Goal: Information Seeking & Learning: Learn about a topic

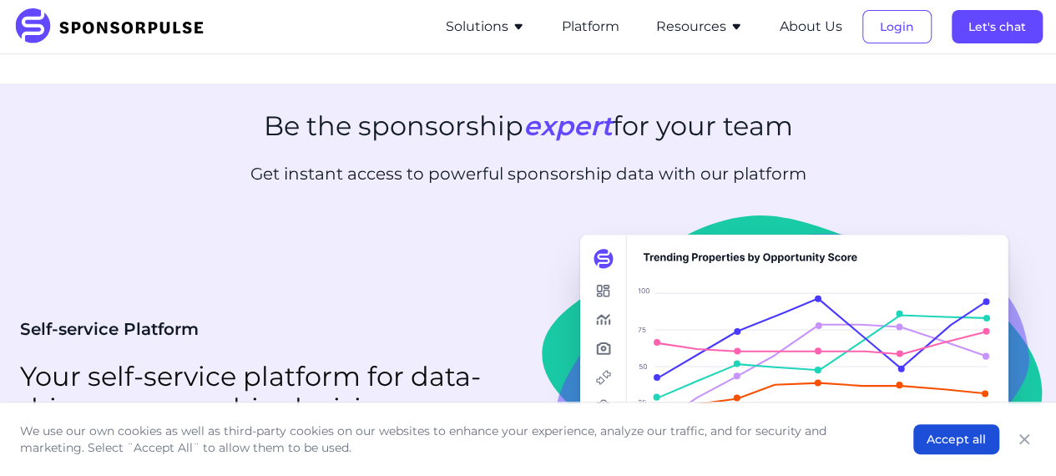
scroll to position [3114, 0]
click at [514, 27] on icon "button" at bounding box center [518, 26] width 13 height 13
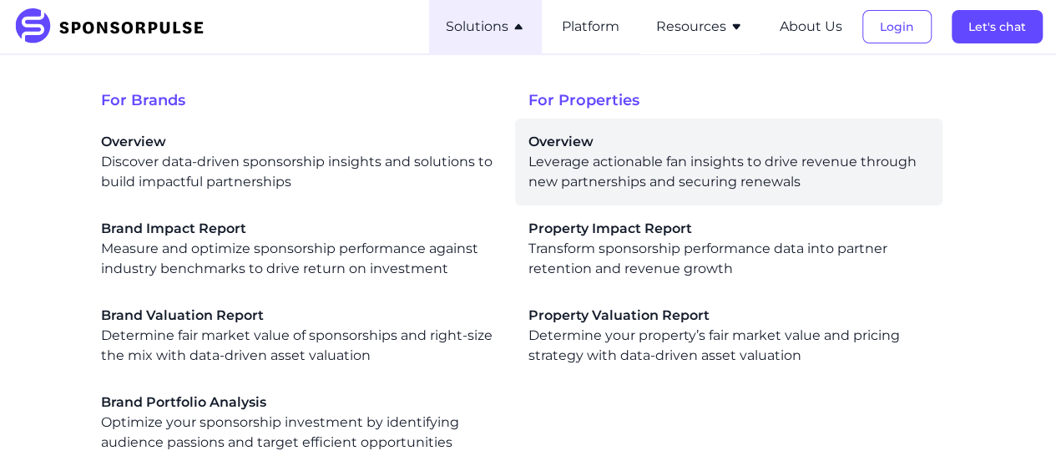
click at [589, 188] on div "Overview Leverage actionable fan insights to drive revenue through new partners…" at bounding box center [728, 162] width 401 height 60
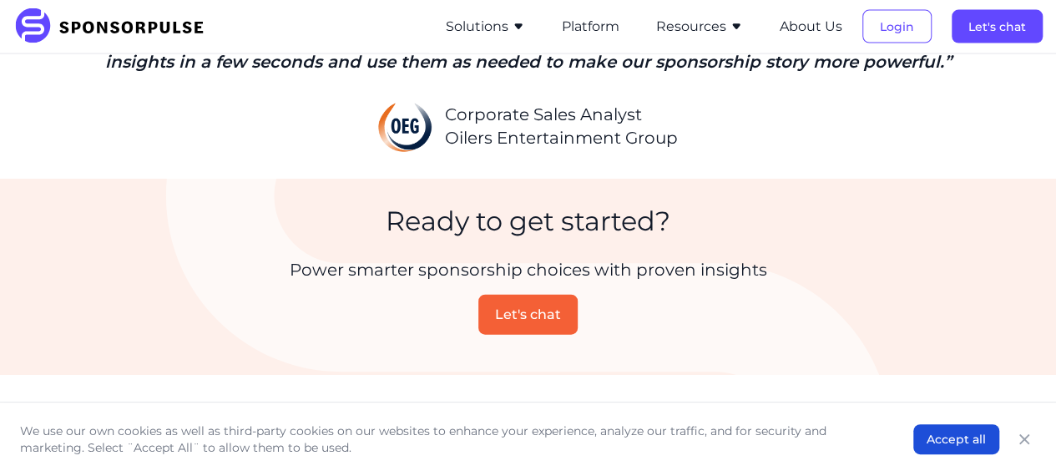
scroll to position [1854, 0]
drag, startPoint x: 389, startPoint y: 162, endPoint x: 27, endPoint y: 128, distance: 363.9
copy p "Use market data and customer insights to create a well-supported, evidence-base…"
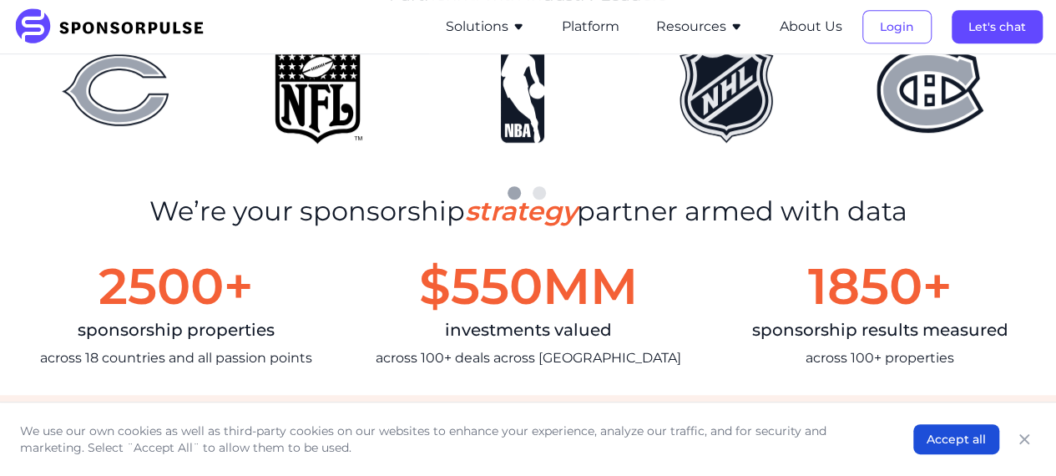
scroll to position [518, 0]
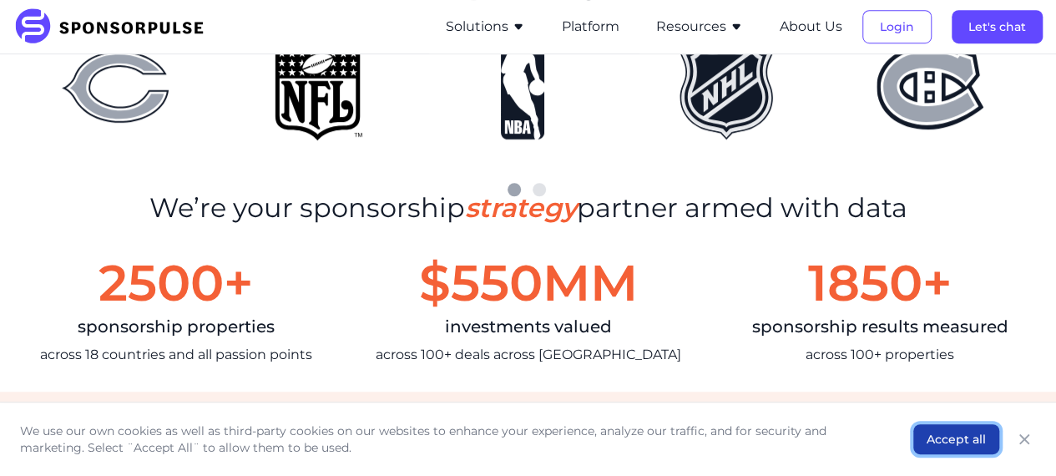
click at [943, 451] on button "Accept all" at bounding box center [956, 439] width 86 height 30
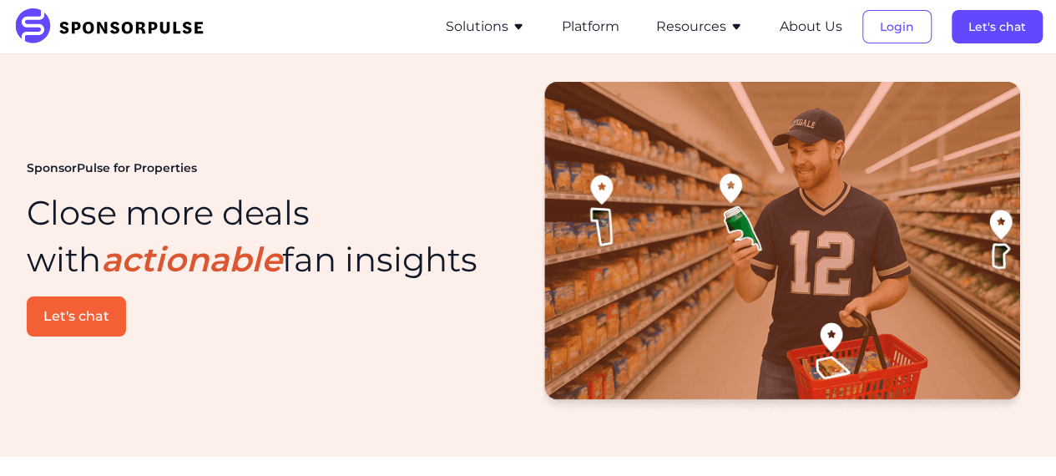
scroll to position [4, 0]
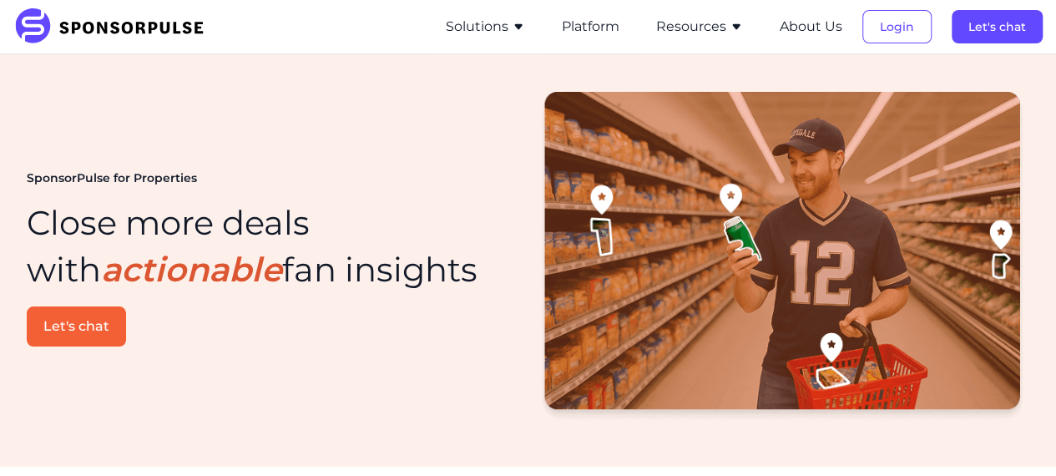
click at [677, 19] on button "Resources" at bounding box center [699, 27] width 87 height 20
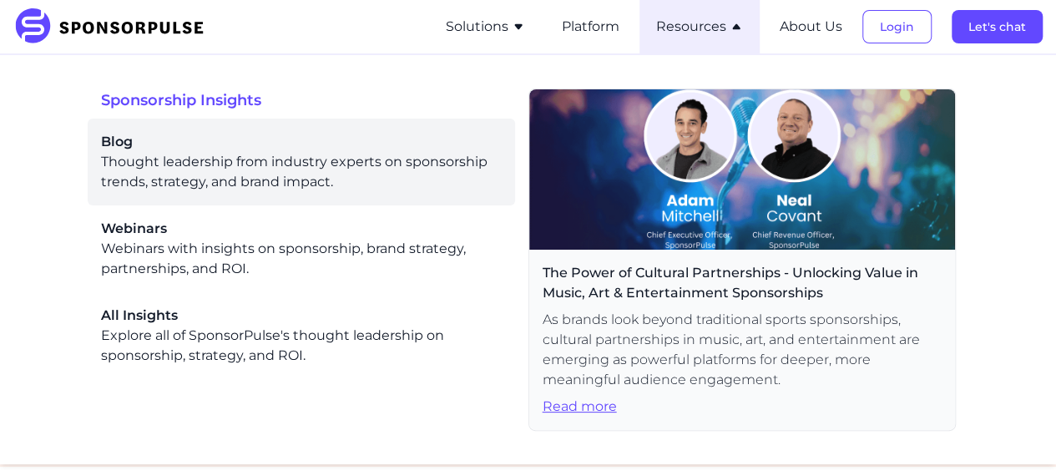
click at [177, 154] on div "Blog Thought leadership from industry experts on sponsorship trends, strategy, …" at bounding box center [301, 162] width 401 height 60
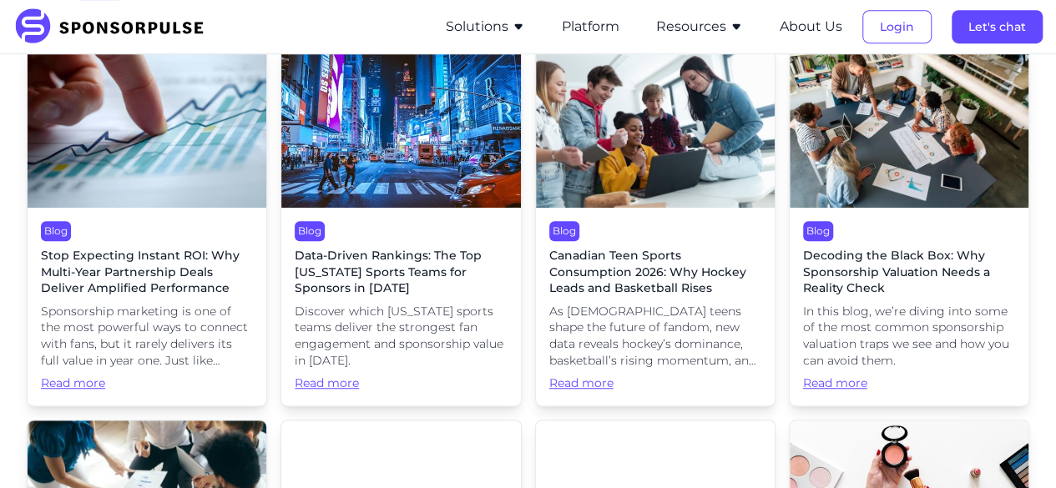
scroll to position [402, 0]
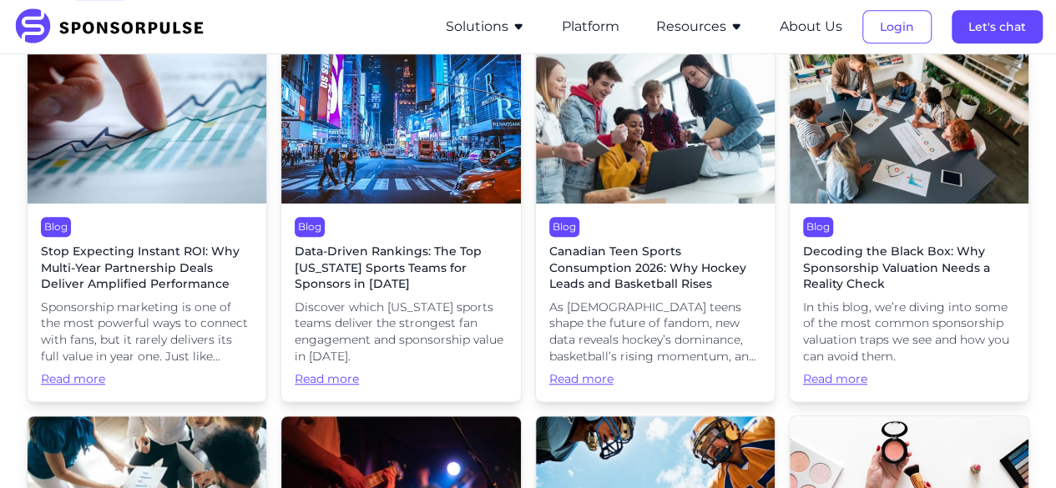
click at [69, 388] on span "Read more" at bounding box center [147, 380] width 212 height 17
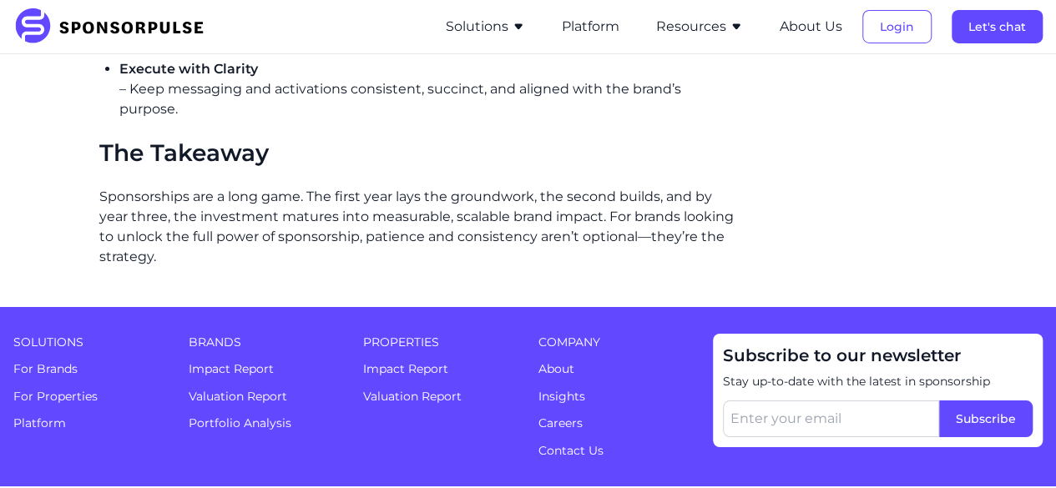
scroll to position [2925, 0]
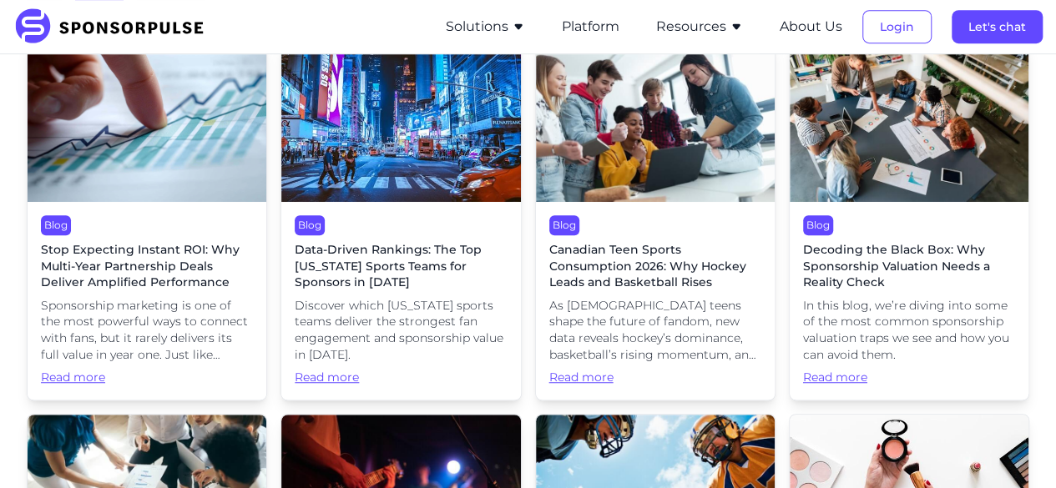
scroll to position [402, 0]
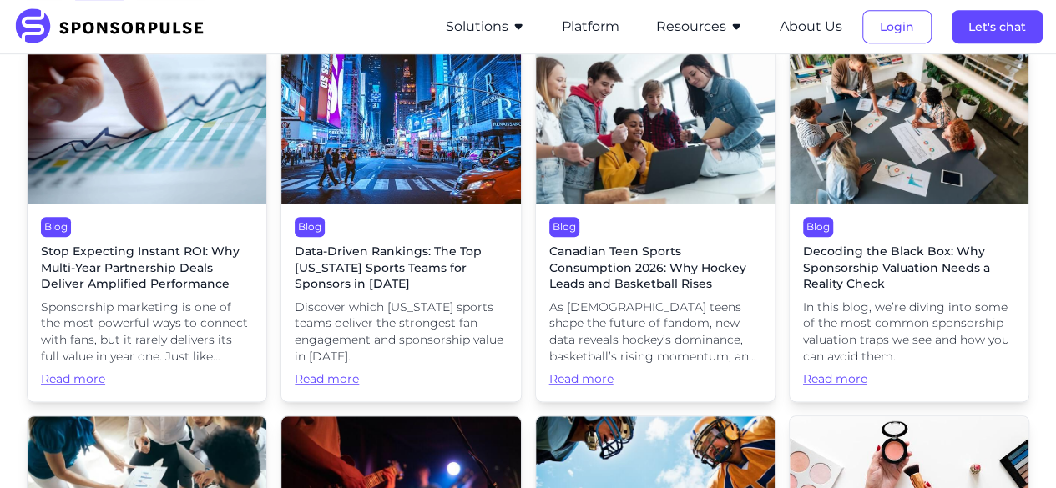
click at [357, 294] on div "Blog Data-Driven Rankings: The Top [US_STATE] Sports Teams for Sponsors in [DAT…" at bounding box center [400, 303] width 239 height 198
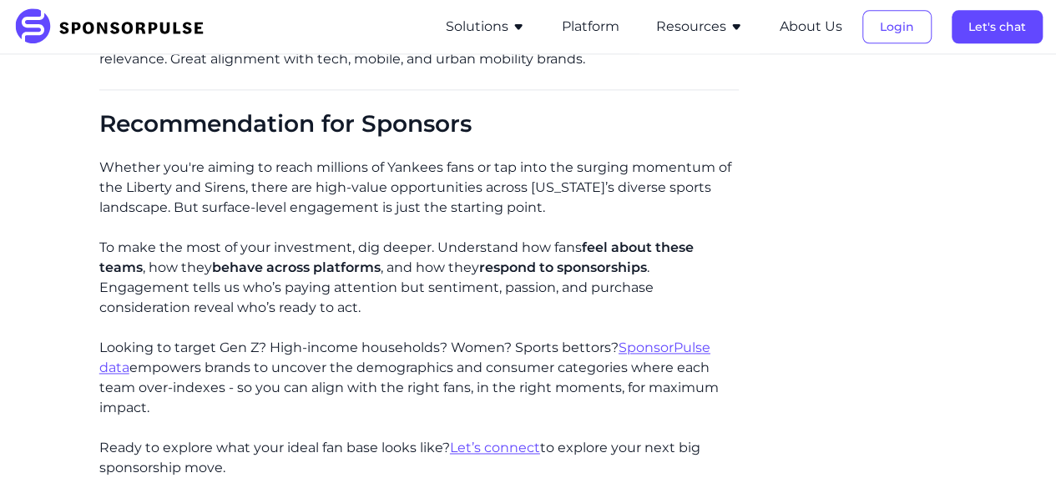
scroll to position [4201, 0]
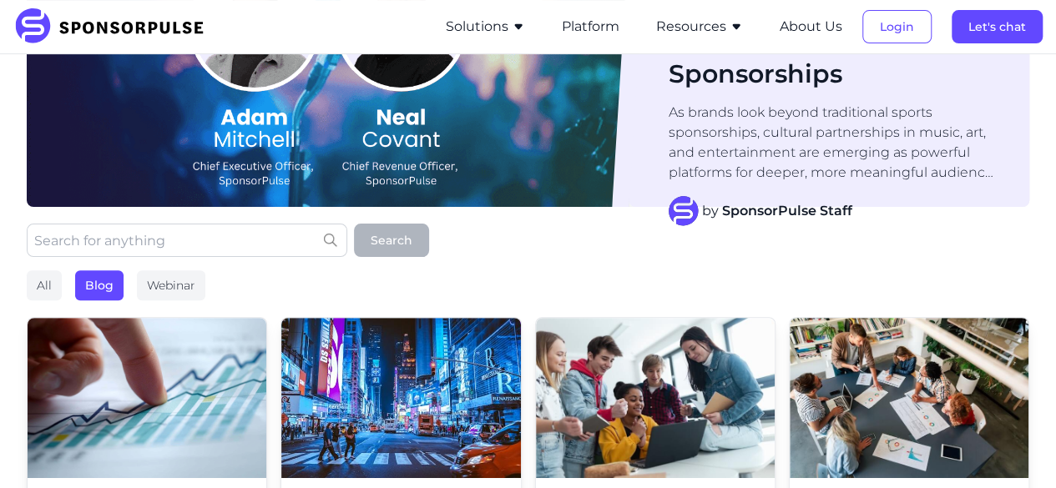
scroll to position [125, 0]
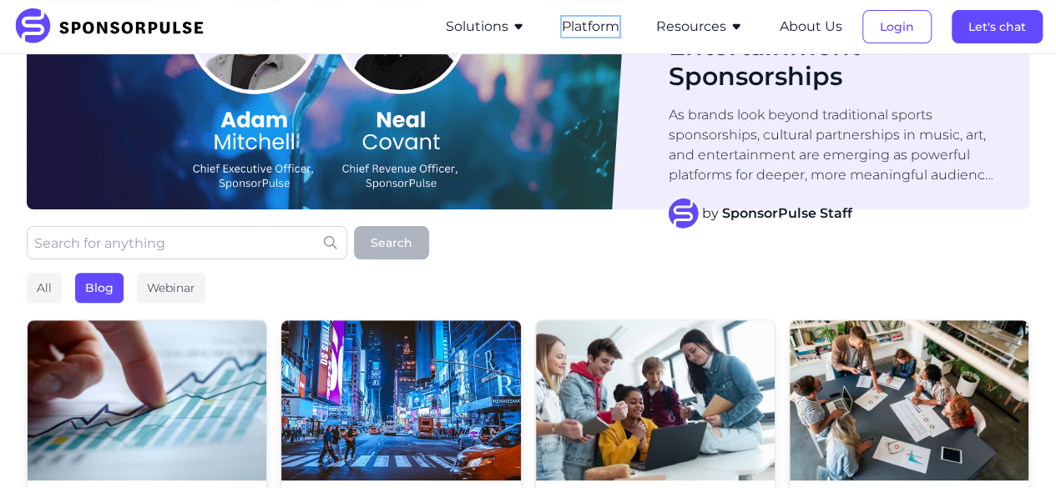
click at [579, 25] on button "Platform" at bounding box center [591, 27] width 58 height 20
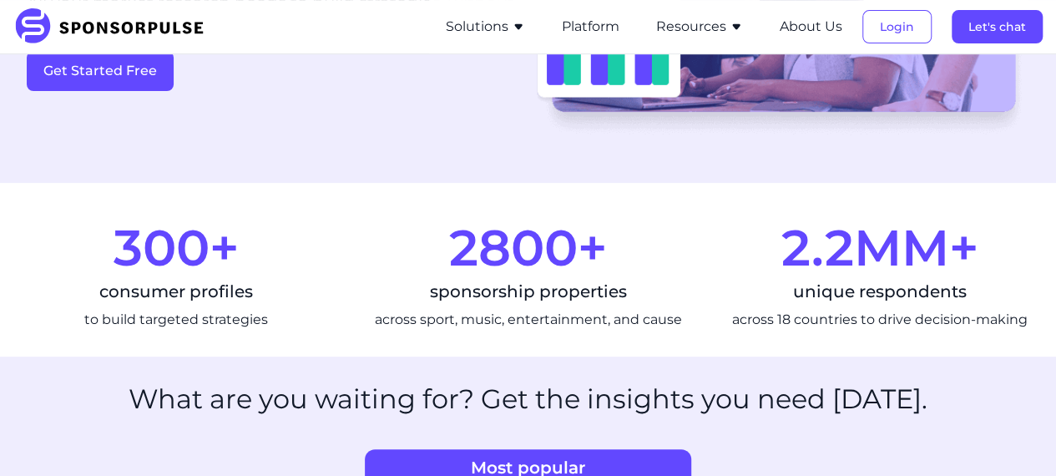
scroll to position [85, 0]
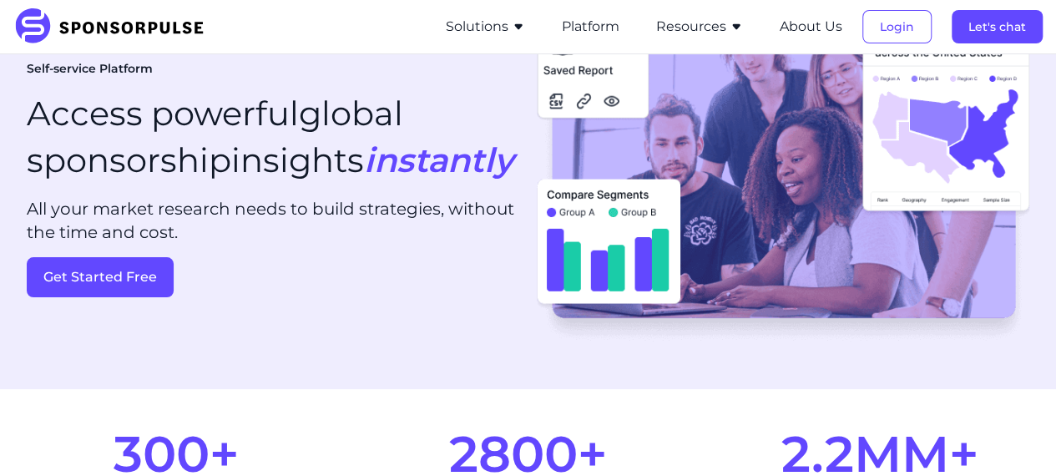
click at [488, 22] on button "Solutions" at bounding box center [485, 27] width 79 height 20
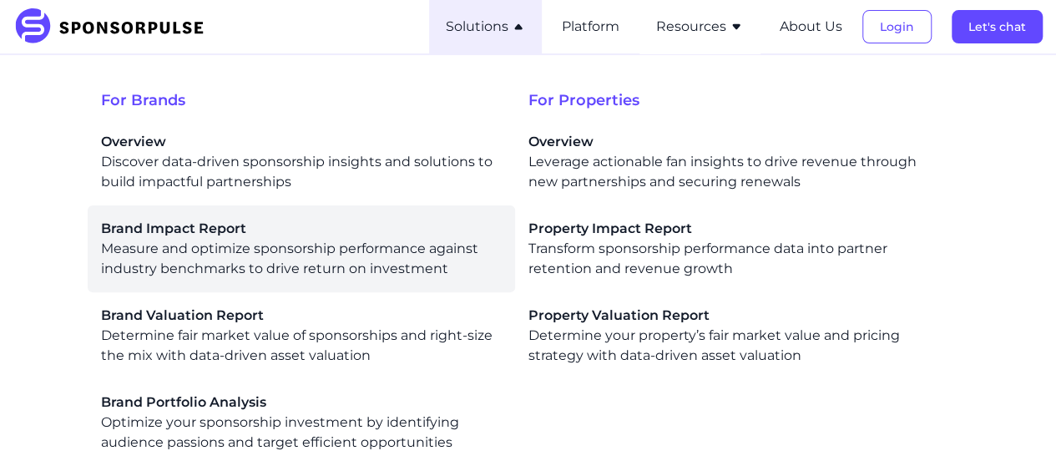
scroll to position [110, 0]
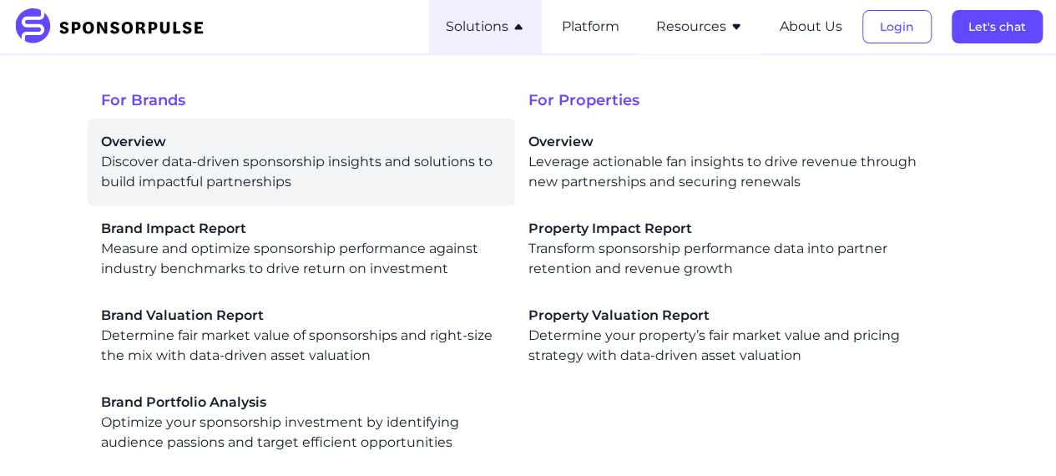
click at [239, 178] on div "Overview Discover data-driven sponsorship insights and solutions to build impac…" at bounding box center [301, 162] width 401 height 60
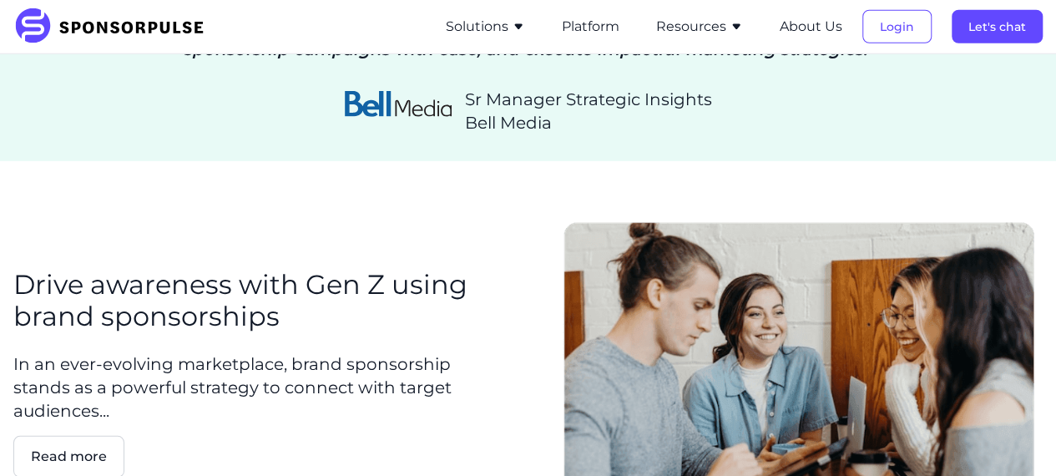
scroll to position [2341, 0]
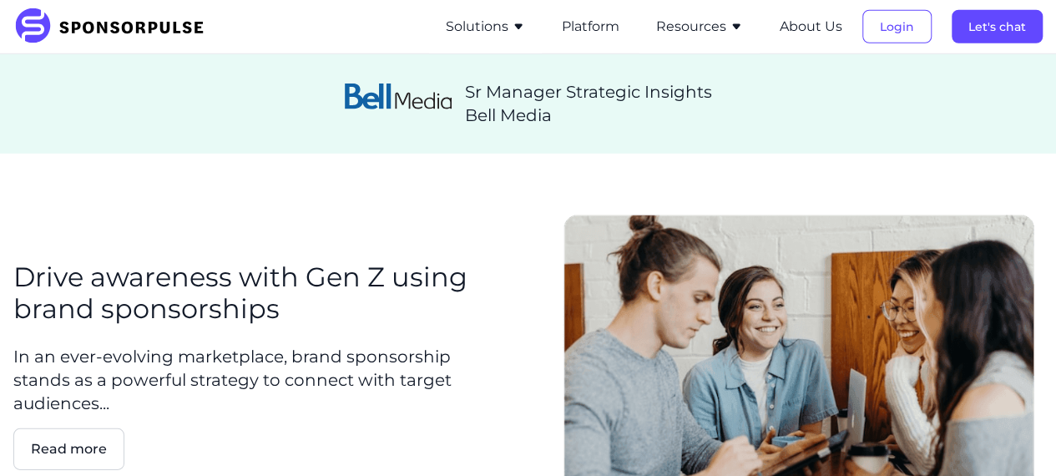
click at [477, 31] on button "Solutions" at bounding box center [485, 27] width 79 height 20
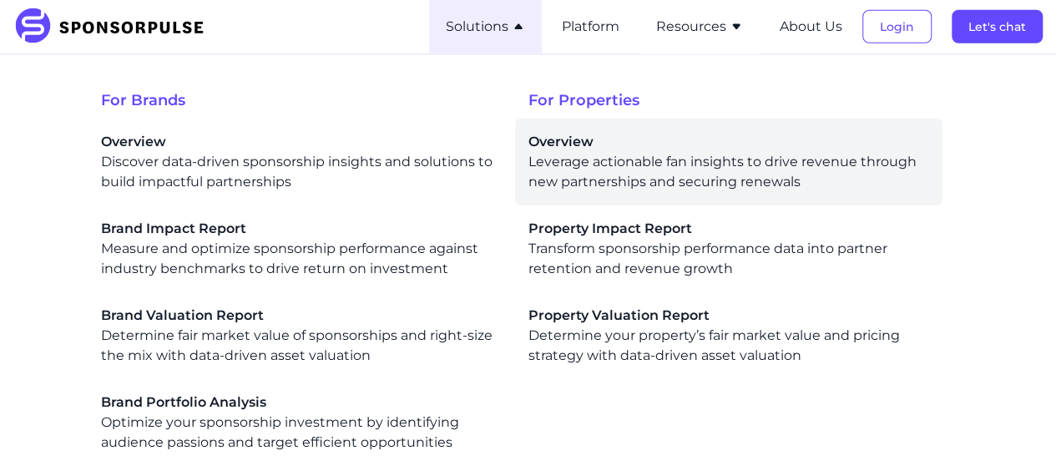
click at [621, 146] on span "Overview" at bounding box center [728, 142] width 401 height 20
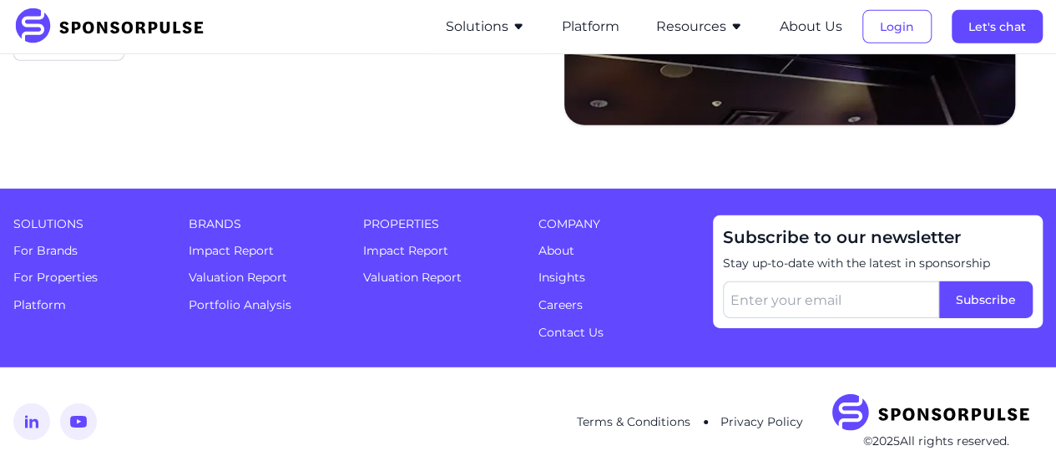
scroll to position [3755, 0]
